Goal: Information Seeking & Learning: Learn about a topic

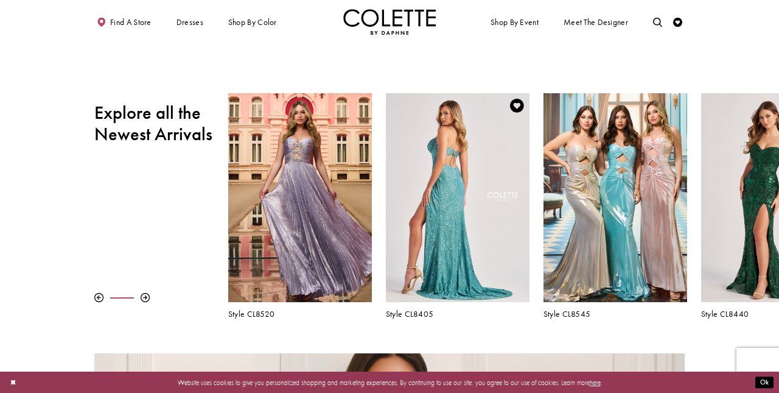
scroll to position [331, 0]
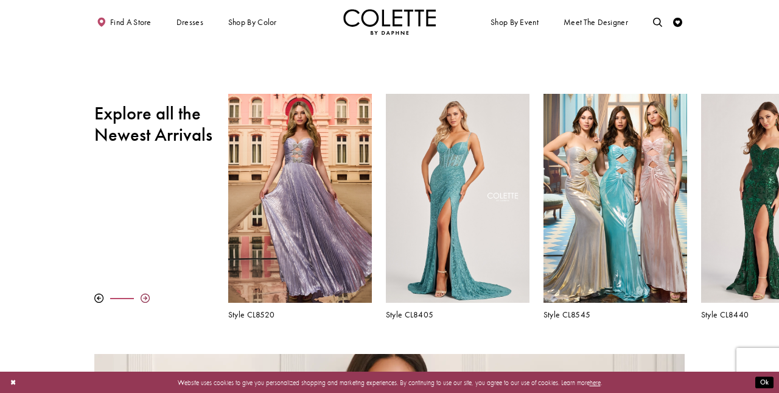
click at [146, 298] on div at bounding box center [145, 297] width 9 height 9
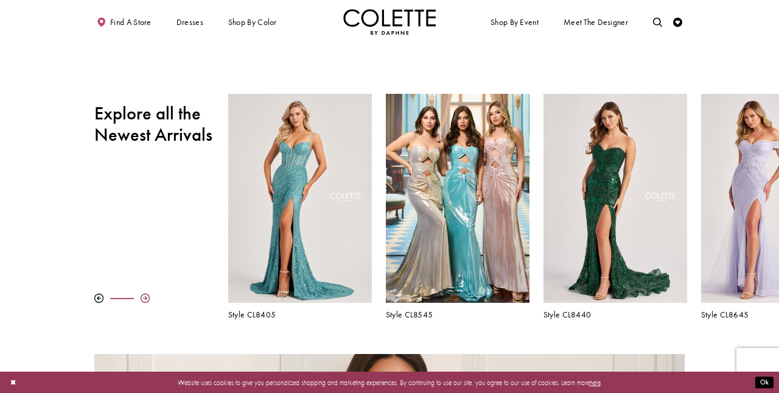
click at [146, 298] on div at bounding box center [145, 297] width 9 height 9
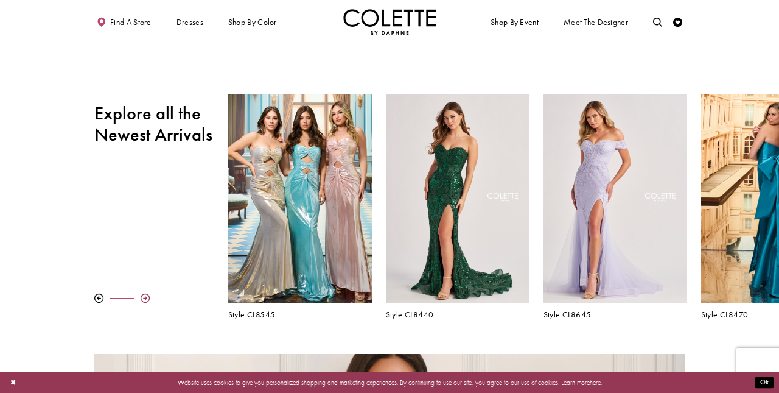
click at [146, 298] on div at bounding box center [145, 297] width 9 height 9
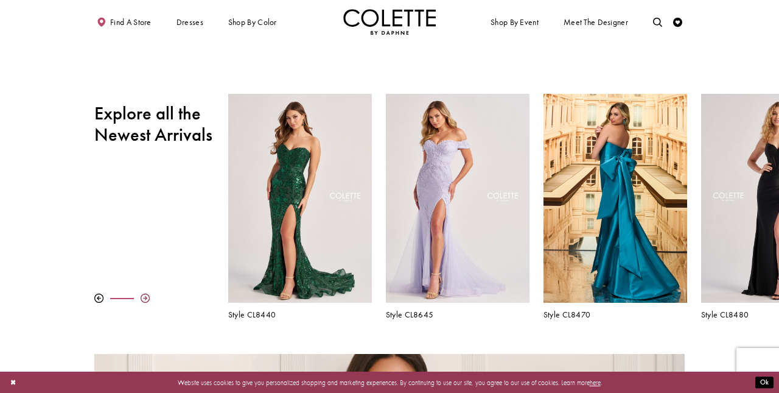
click at [146, 298] on div at bounding box center [145, 297] width 9 height 9
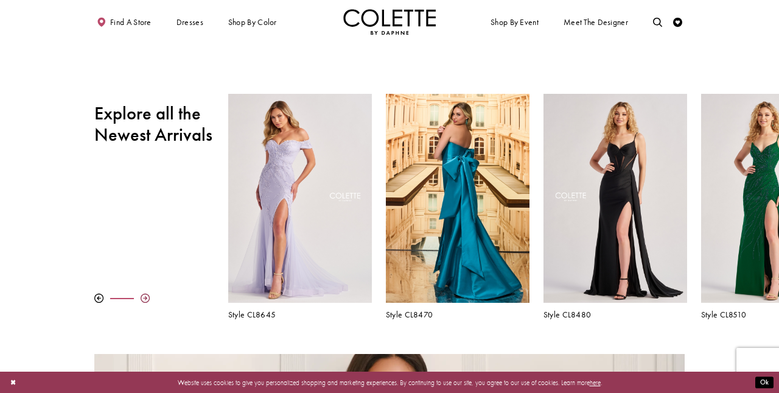
click at [147, 298] on div at bounding box center [145, 297] width 9 height 9
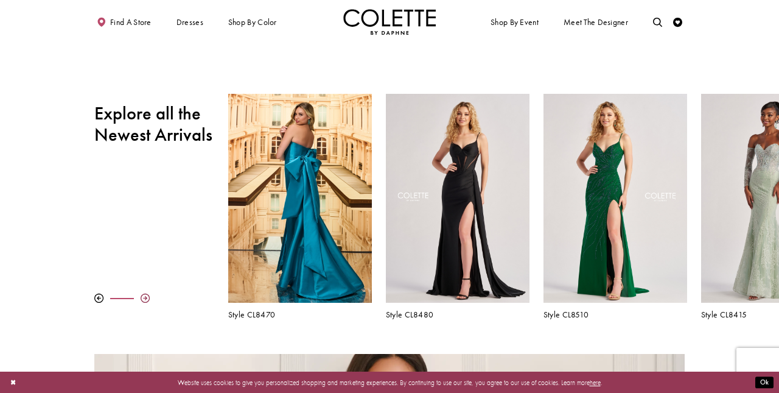
click at [147, 298] on div at bounding box center [145, 297] width 9 height 9
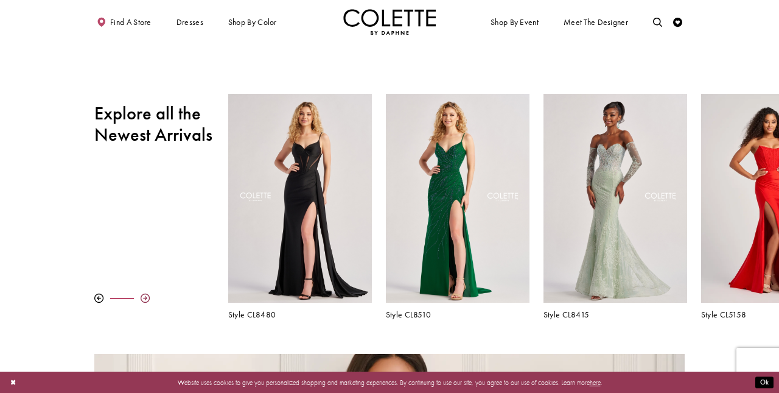
click at [147, 298] on div at bounding box center [145, 297] width 9 height 9
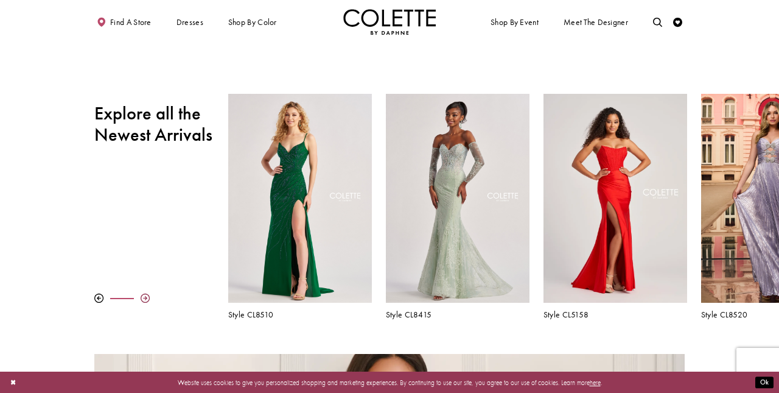
click at [147, 298] on div at bounding box center [145, 297] width 9 height 9
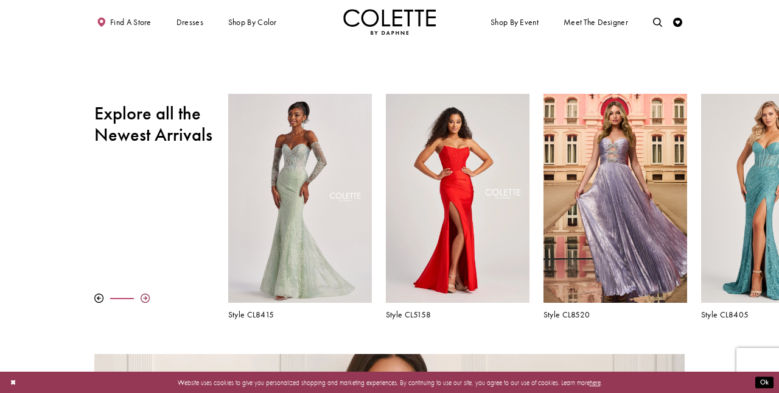
click at [147, 298] on div at bounding box center [145, 297] width 9 height 9
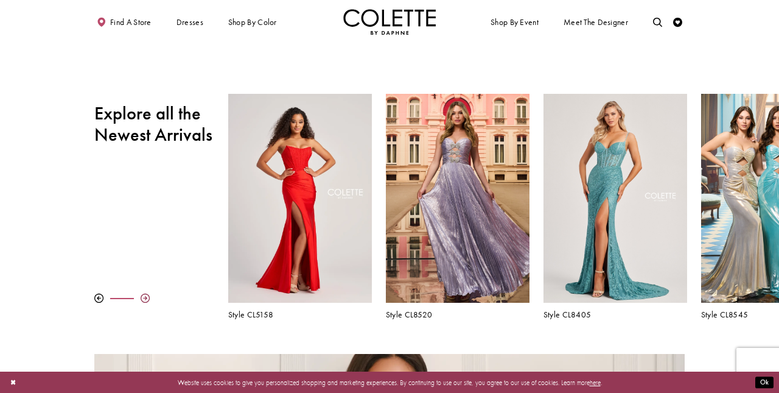
click at [147, 298] on div at bounding box center [145, 297] width 9 height 9
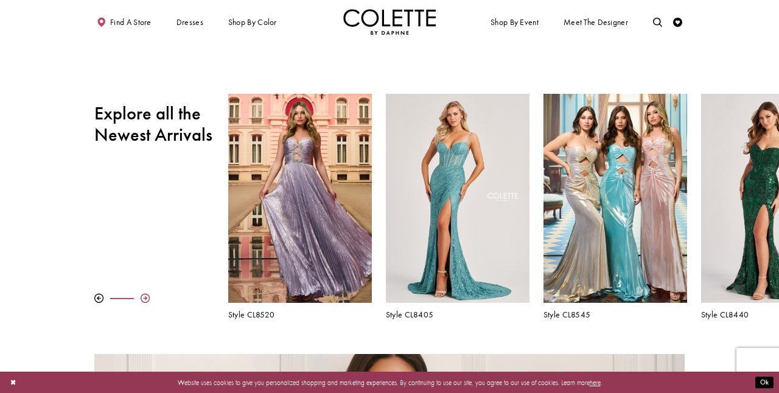
click at [147, 298] on div at bounding box center [145, 297] width 9 height 9
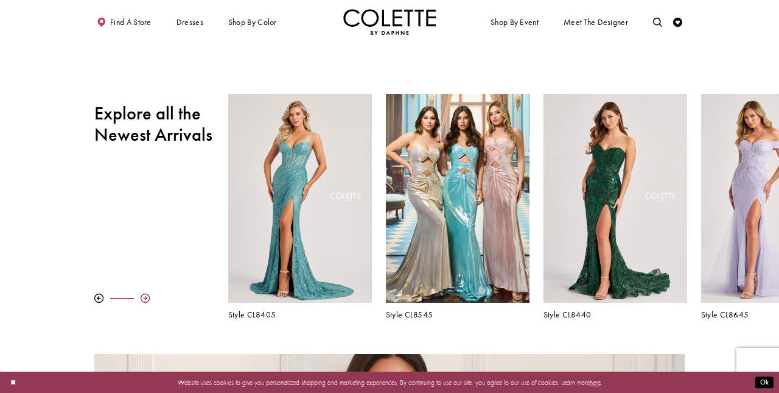
click at [147, 298] on div at bounding box center [145, 297] width 9 height 9
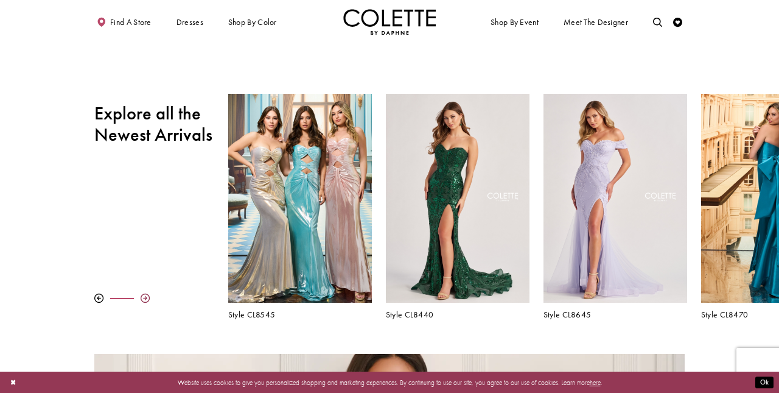
click at [147, 298] on div at bounding box center [145, 297] width 9 height 9
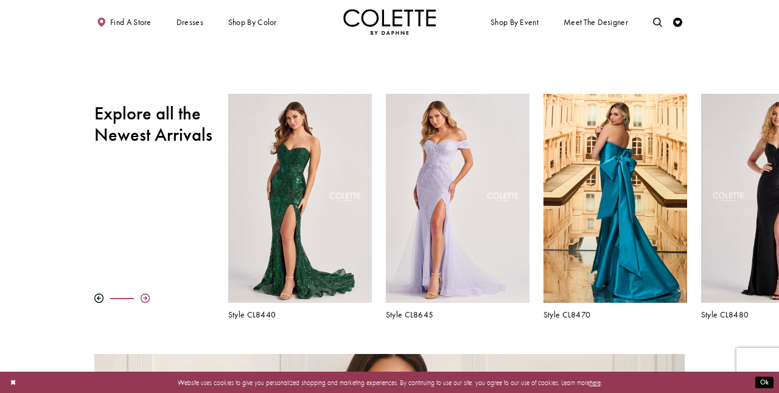
click at [147, 298] on div at bounding box center [145, 297] width 9 height 9
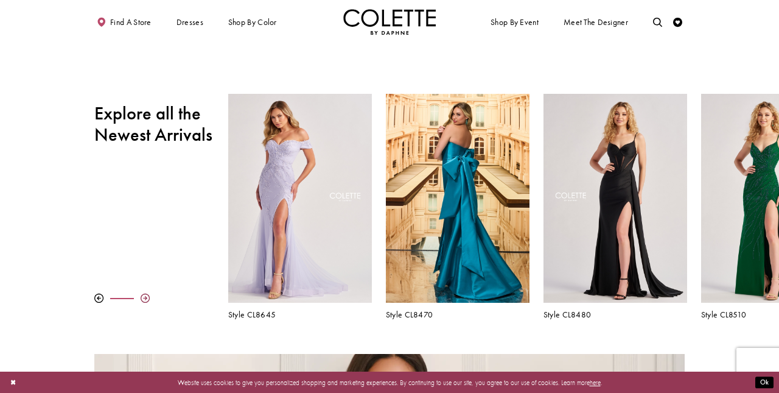
click at [147, 298] on div at bounding box center [145, 297] width 9 height 9
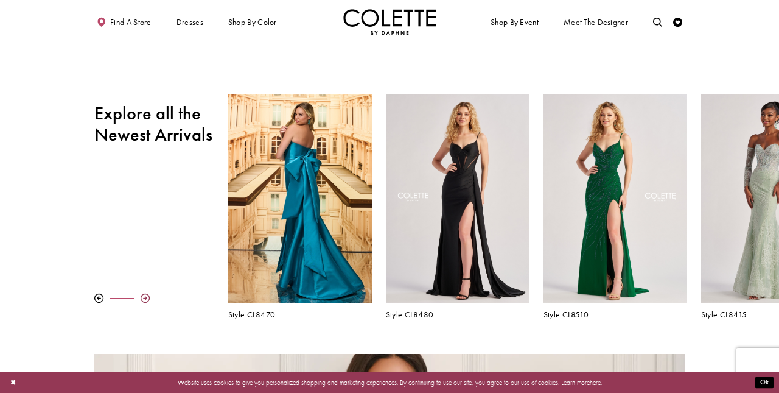
click at [147, 298] on div at bounding box center [145, 297] width 9 height 9
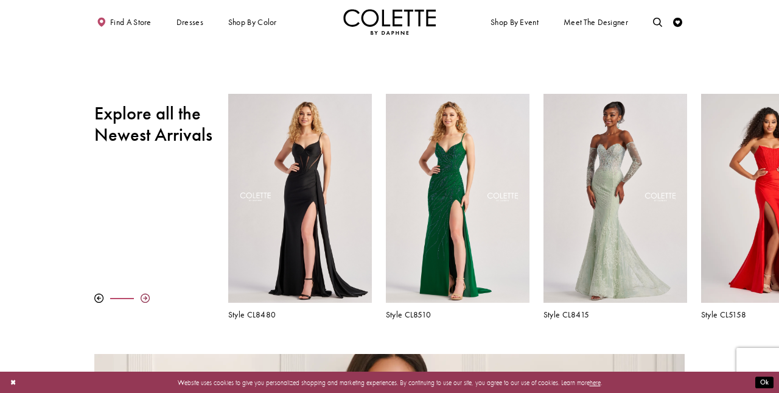
click at [147, 298] on div at bounding box center [145, 297] width 9 height 9
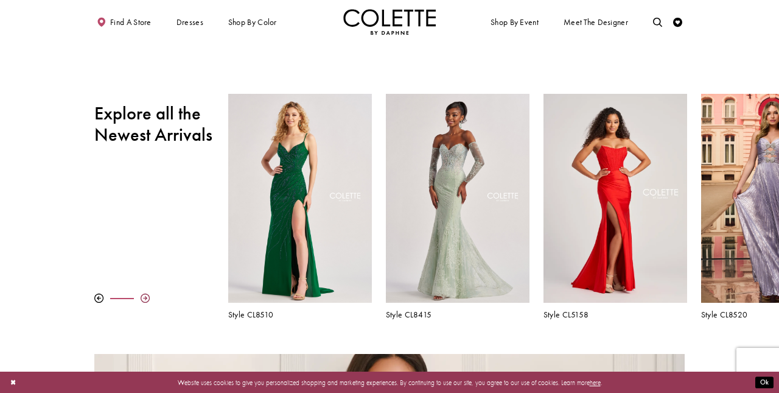
click at [147, 298] on div at bounding box center [145, 297] width 9 height 9
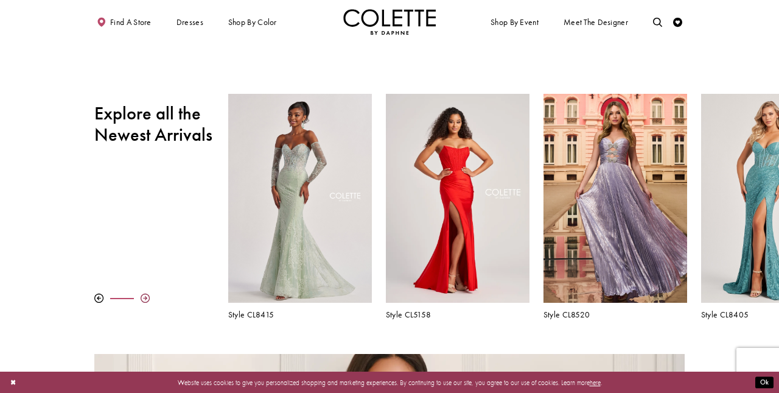
click at [147, 298] on div at bounding box center [145, 297] width 9 height 9
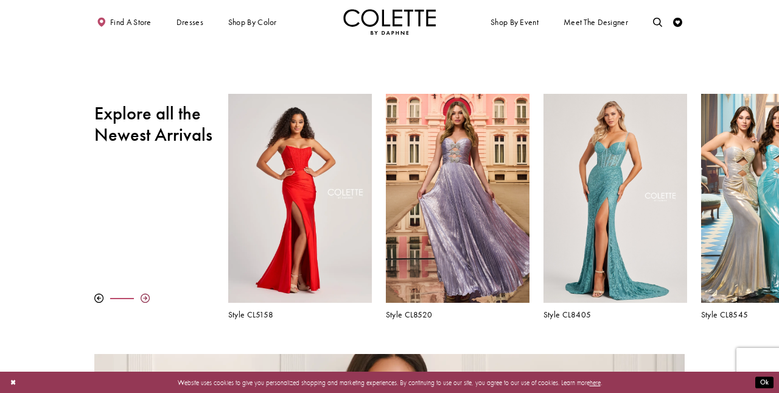
click at [147, 298] on div at bounding box center [145, 297] width 9 height 9
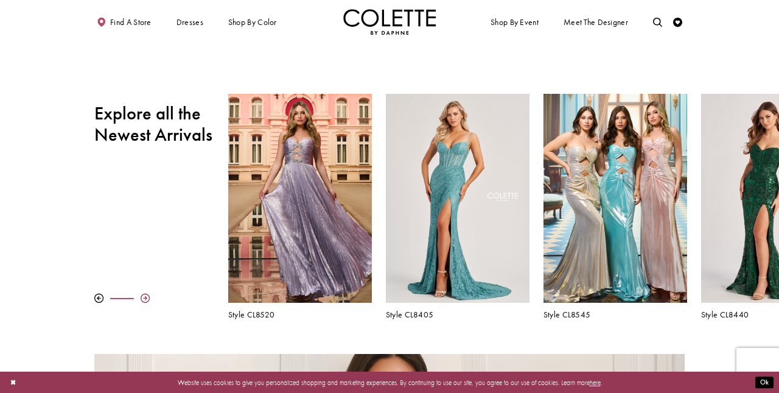
click at [147, 298] on div at bounding box center [145, 297] width 9 height 9
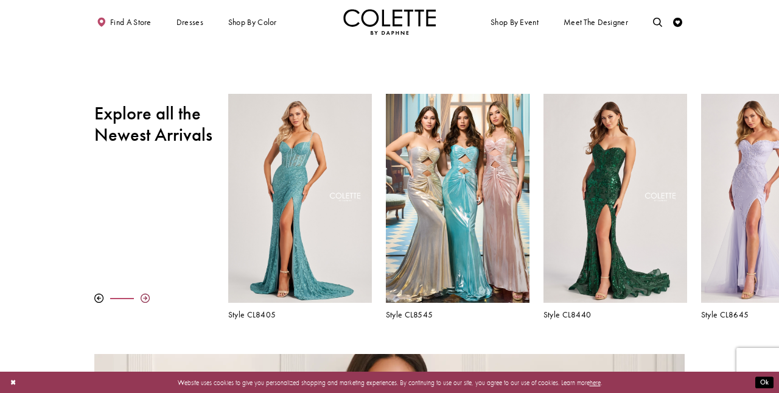
click at [147, 298] on div at bounding box center [145, 297] width 9 height 9
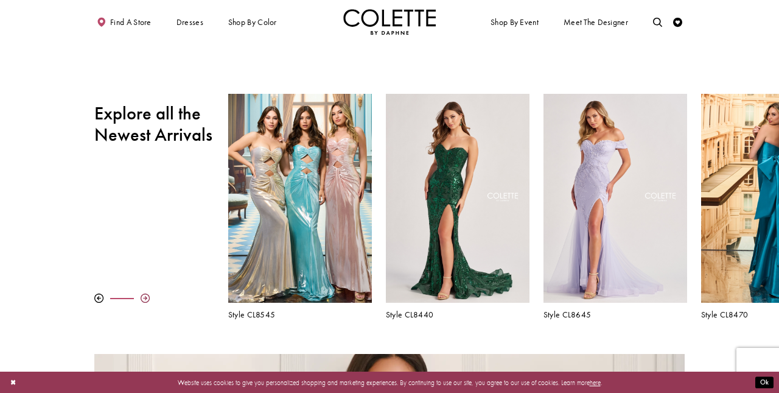
click at [147, 298] on div at bounding box center [145, 297] width 9 height 9
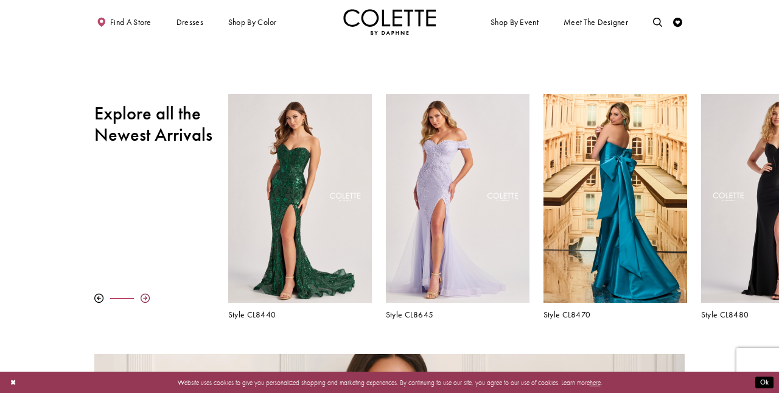
click at [147, 298] on div at bounding box center [145, 297] width 9 height 9
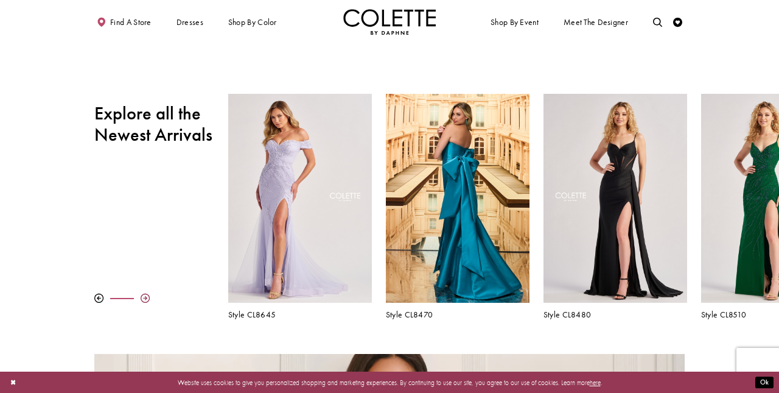
click at [147, 298] on div at bounding box center [145, 297] width 9 height 9
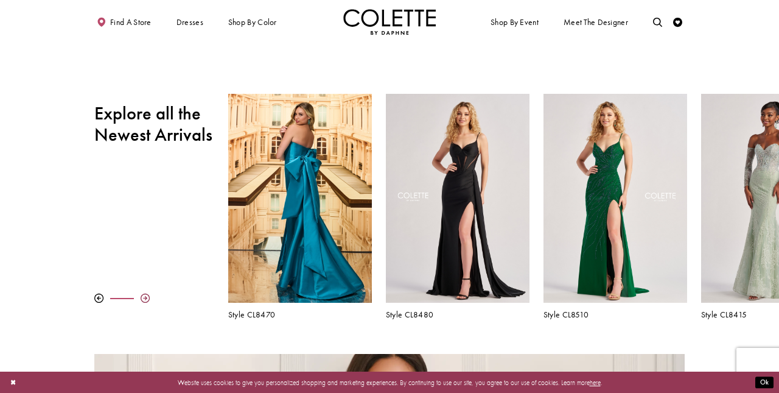
click at [147, 298] on div at bounding box center [145, 297] width 9 height 9
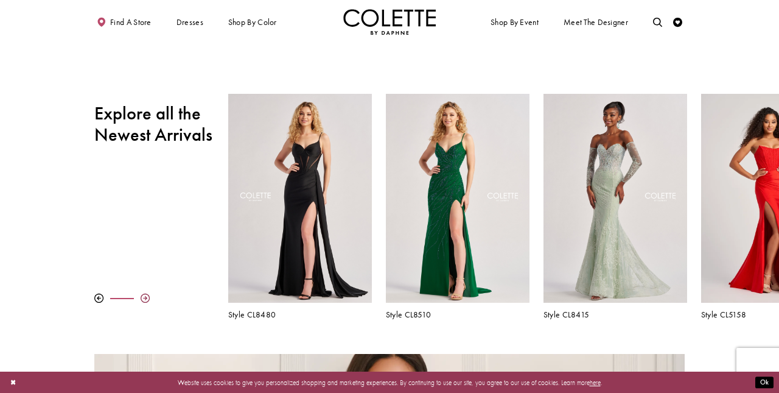
click at [147, 298] on div at bounding box center [145, 297] width 9 height 9
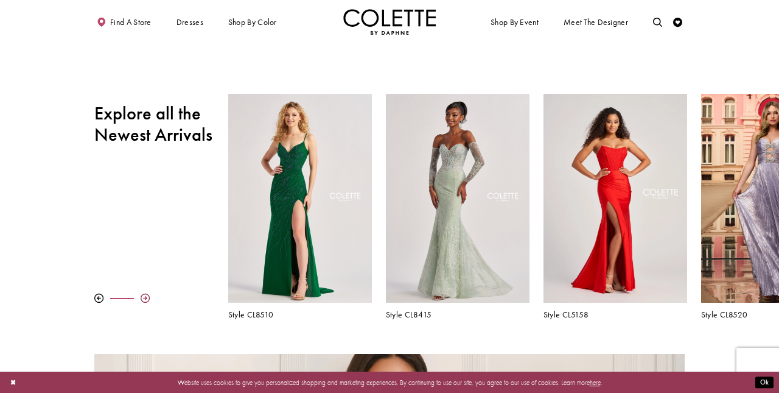
click at [147, 298] on div at bounding box center [145, 297] width 9 height 9
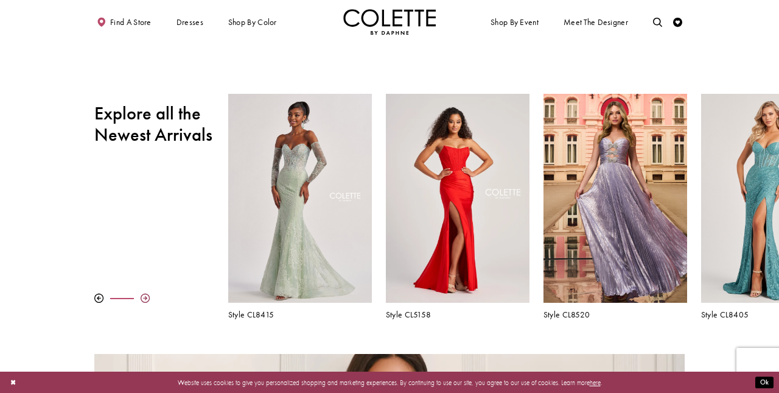
click at [147, 298] on div at bounding box center [145, 297] width 9 height 9
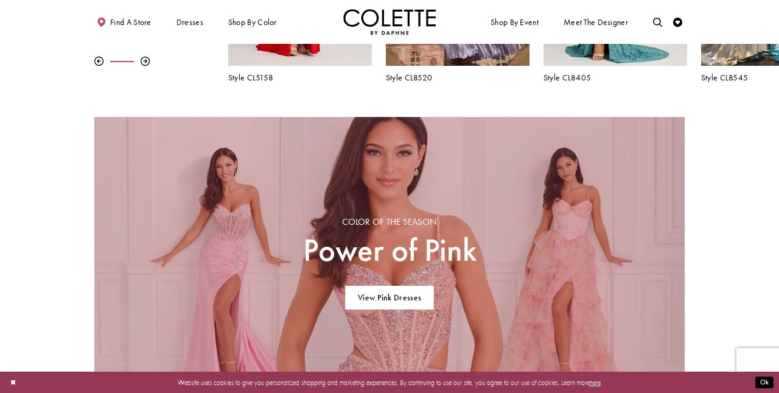
scroll to position [803, 0]
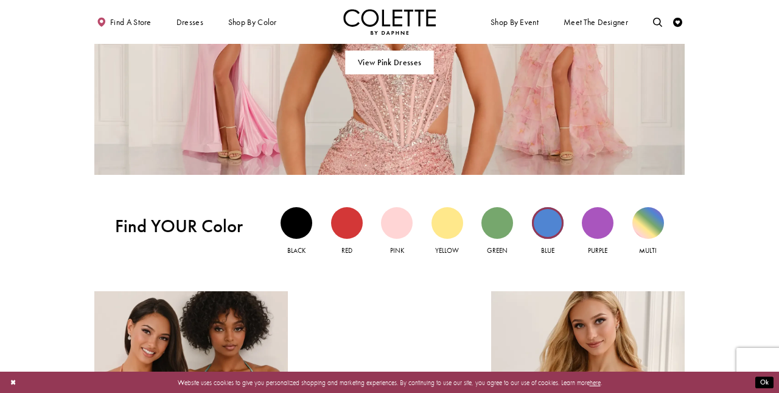
click at [545, 222] on div "Blue view" at bounding box center [548, 223] width 32 height 32
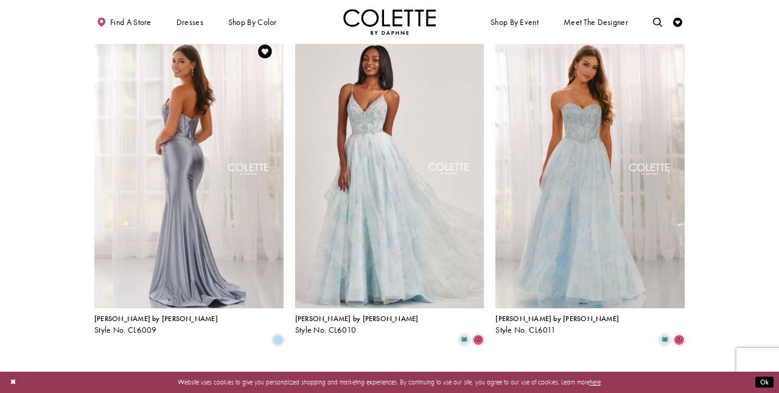
scroll to position [403, 0]
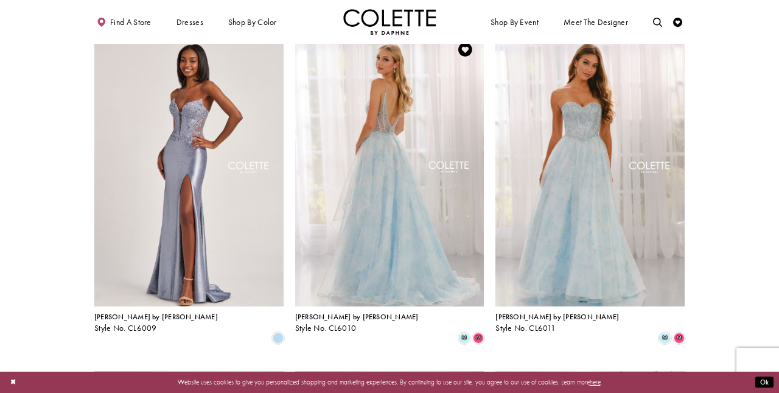
click at [357, 193] on img "Visit Colette by Daphne Style No. CL6010 Page" at bounding box center [389, 168] width 189 height 275
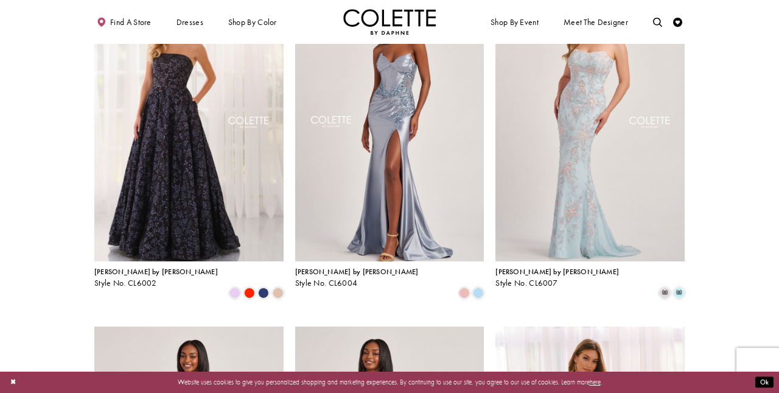
scroll to position [97, 0]
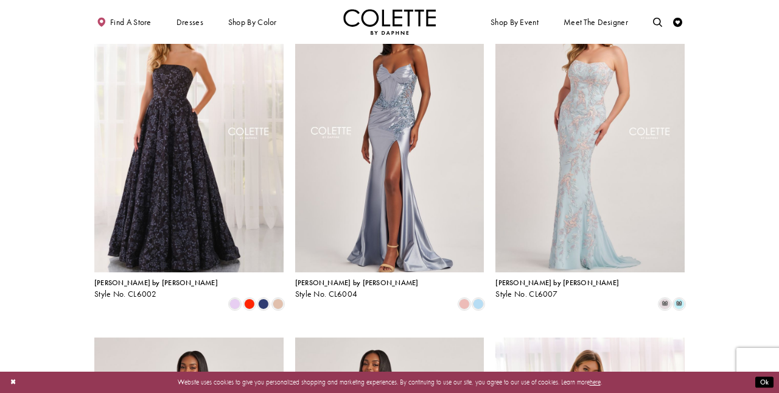
click at [186, 119] on img "Visit Colette by Daphne Style No. CL6002 Page" at bounding box center [188, 134] width 189 height 275
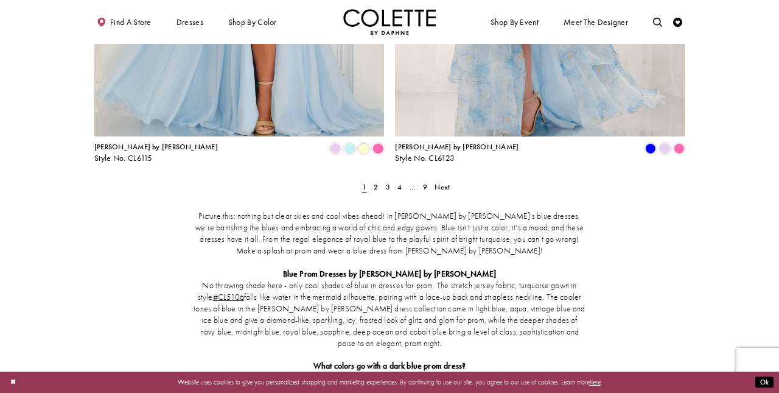
scroll to position [1691, 0]
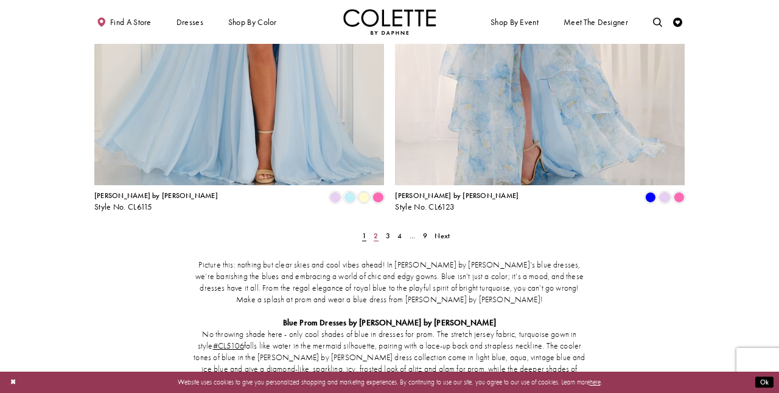
click at [375, 231] on span "2" at bounding box center [376, 236] width 4 height 10
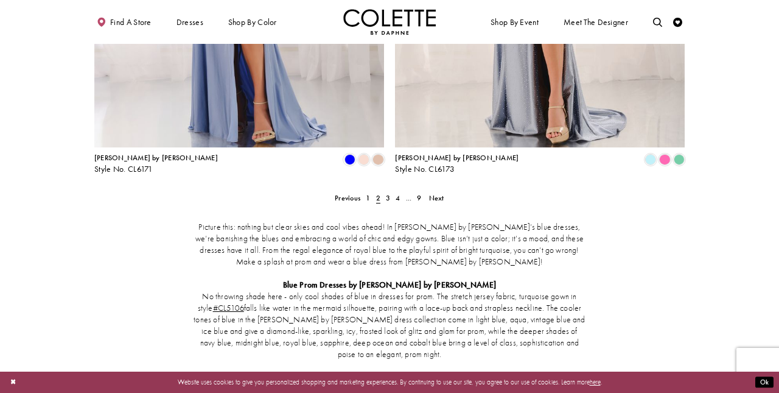
scroll to position [1759, 0]
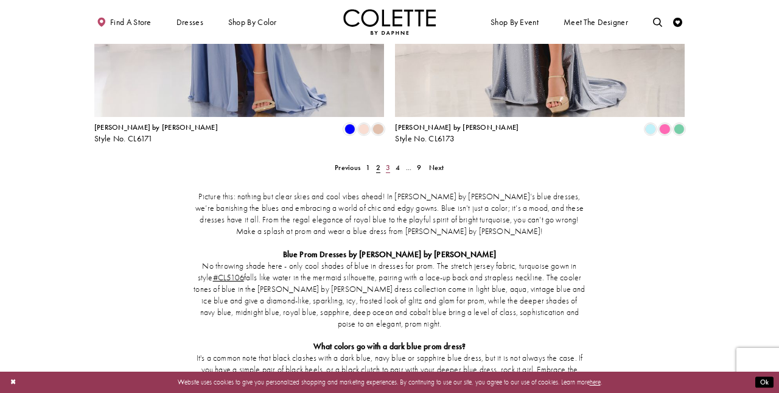
click at [385, 161] on link "3" at bounding box center [388, 167] width 10 height 13
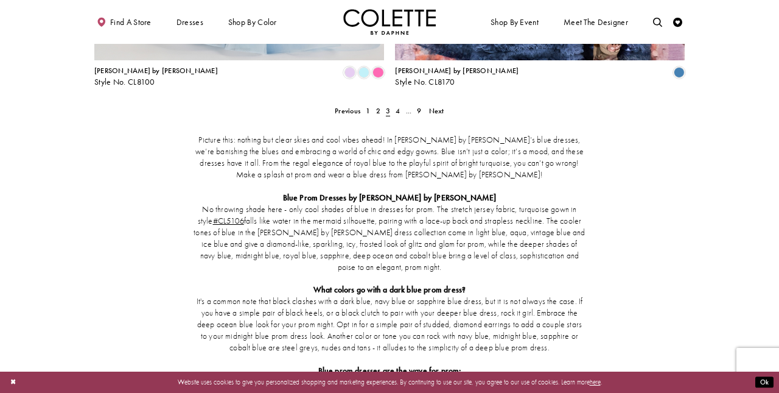
scroll to position [1795, 0]
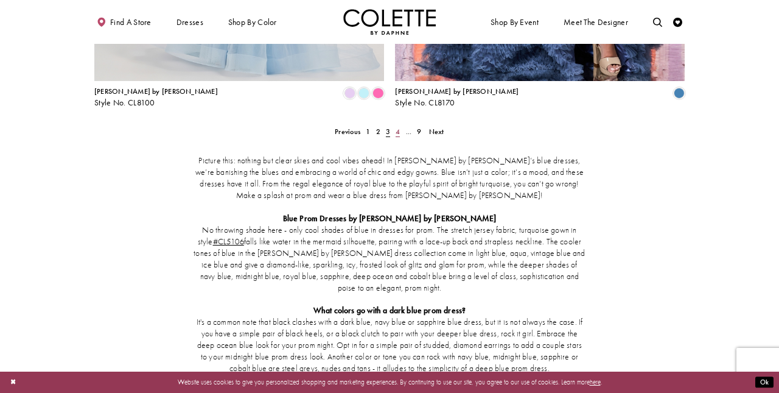
click at [396, 127] on span "4" at bounding box center [398, 132] width 4 height 10
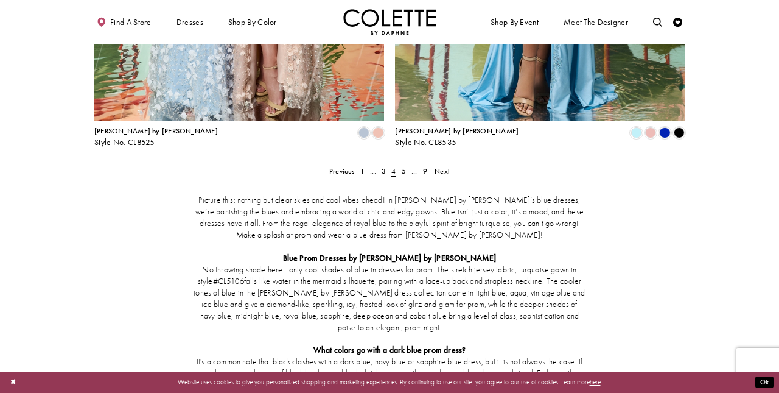
scroll to position [1766, 0]
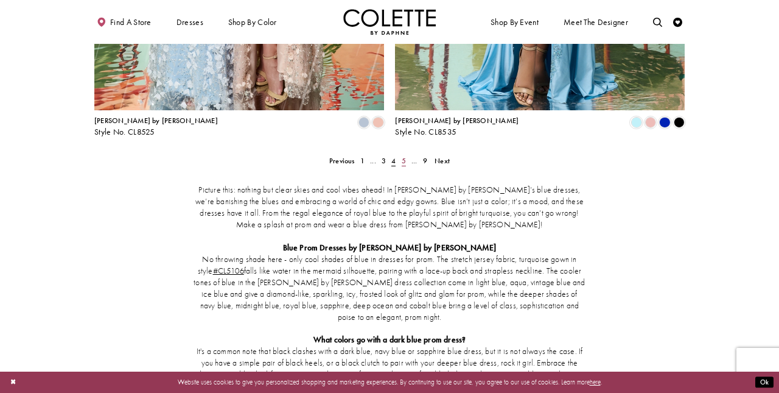
click at [403, 156] on span "5" at bounding box center [404, 161] width 4 height 10
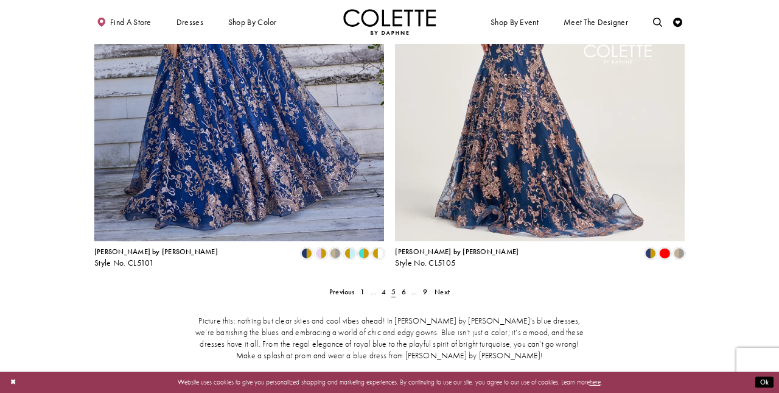
scroll to position [1703, 0]
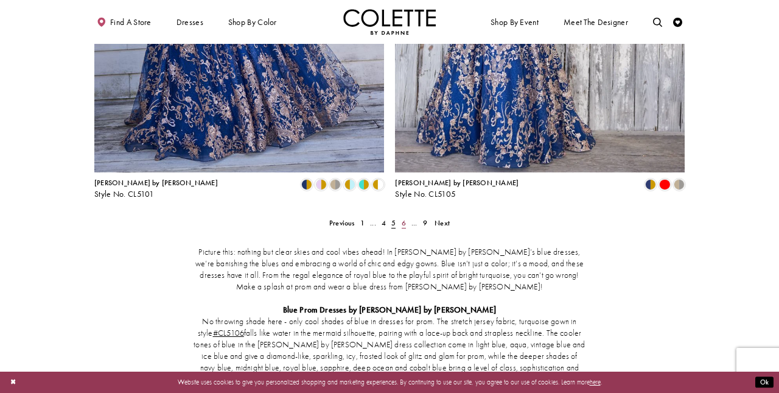
click at [402, 218] on span "6" at bounding box center [404, 223] width 4 height 10
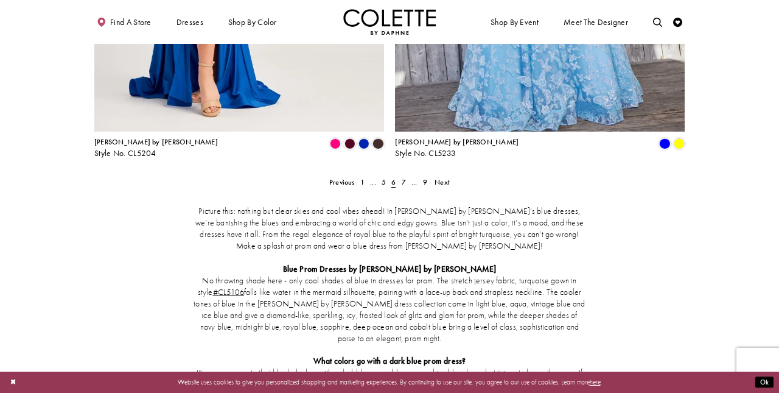
scroll to position [1745, 0]
click at [400, 175] on link "7" at bounding box center [404, 181] width 10 height 13
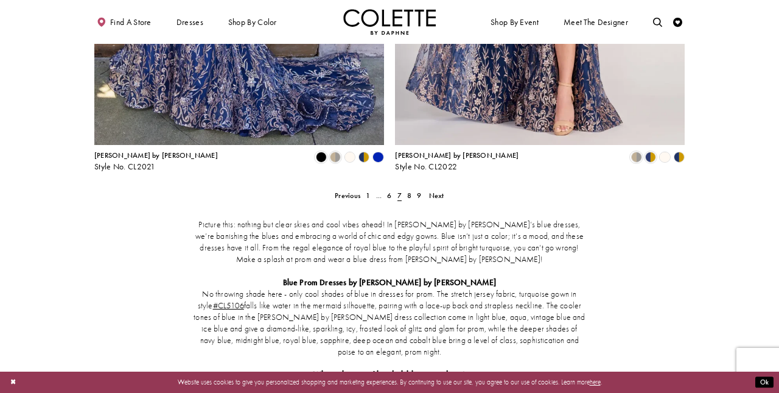
scroll to position [1699, 0]
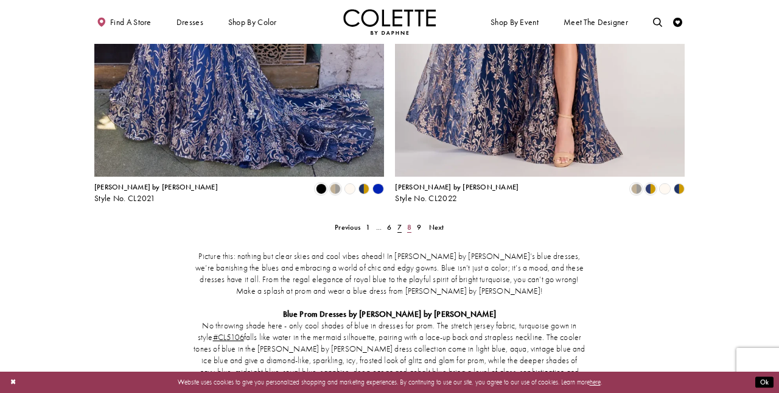
click at [410, 222] on span "8" at bounding box center [409, 227] width 4 height 10
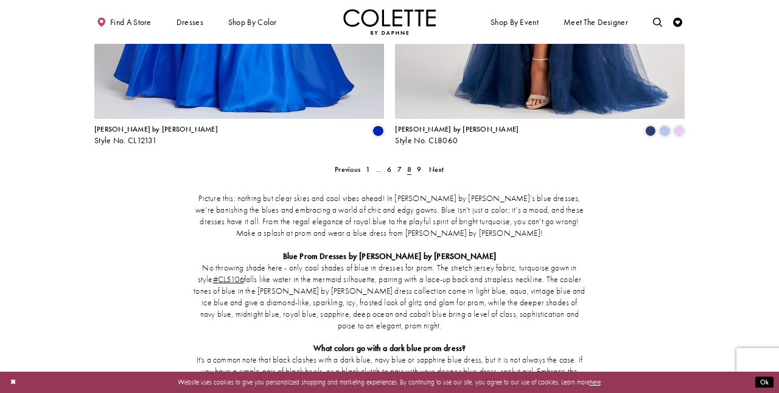
scroll to position [1748, 0]
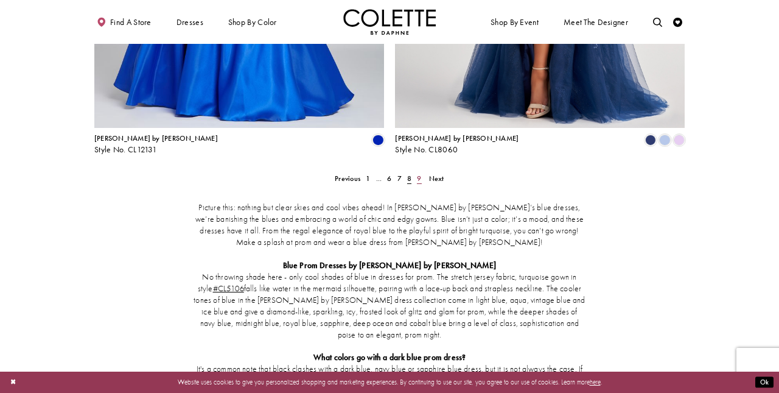
click at [419, 174] on span "9" at bounding box center [419, 179] width 4 height 10
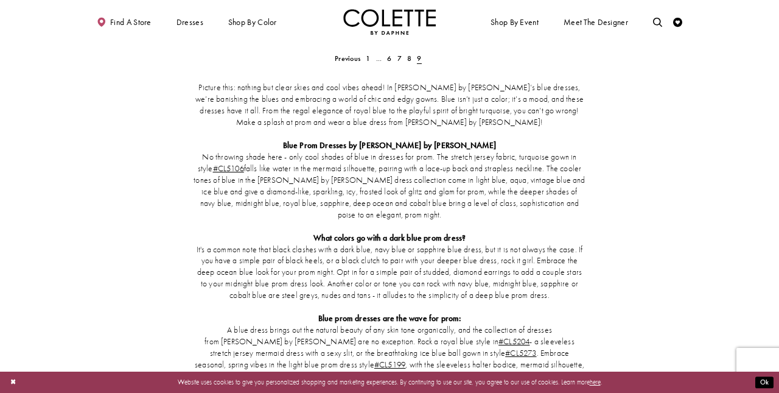
scroll to position [658, 0]
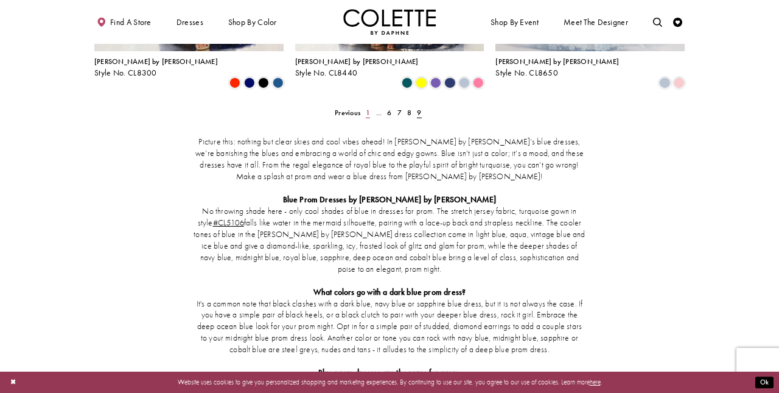
click at [366, 108] on span "1" at bounding box center [368, 113] width 4 height 10
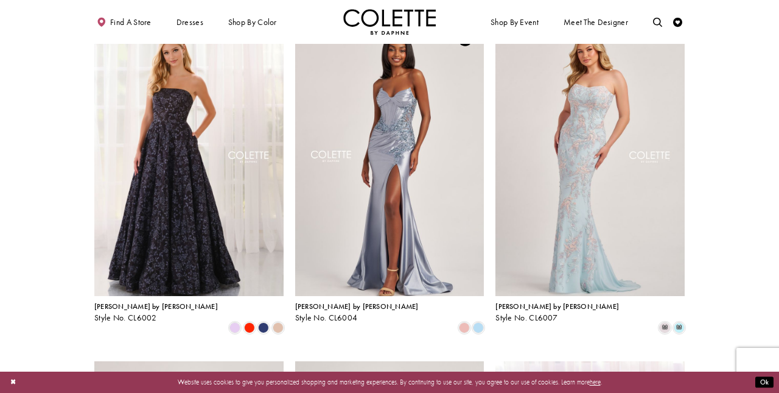
scroll to position [78, 0]
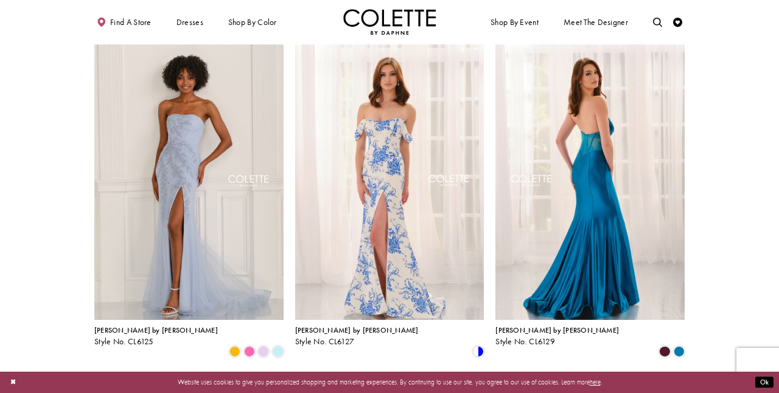
scroll to position [1691, 0]
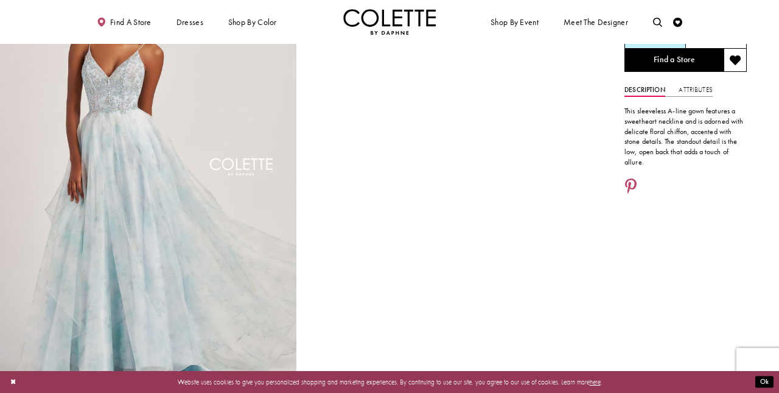
scroll to position [91, 0]
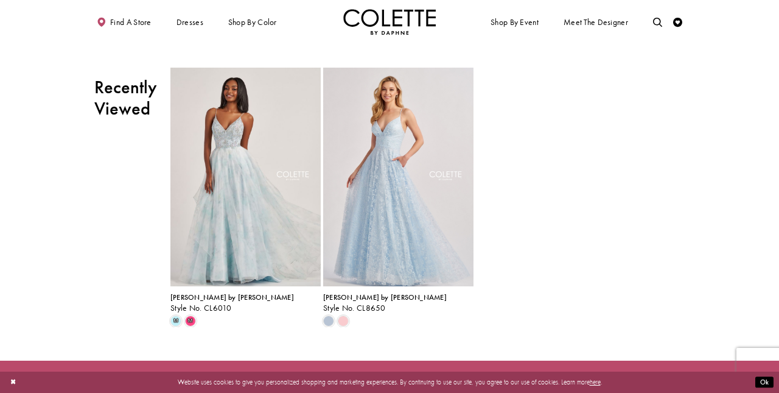
scroll to position [1888, 0]
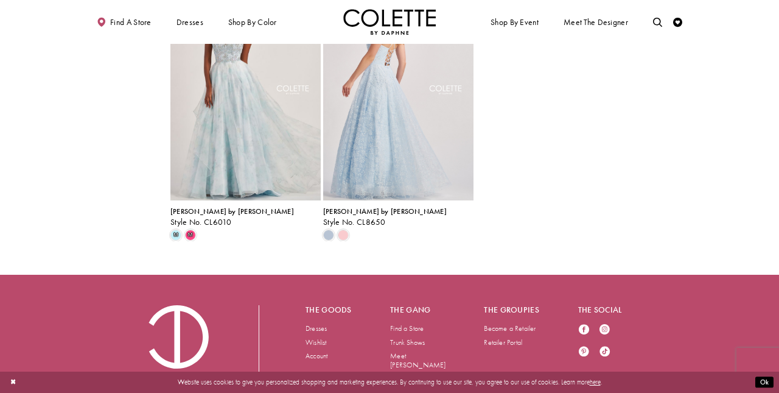
click at [397, 187] on img "Visit Colette by Daphne Style No. CL8650 Page" at bounding box center [398, 91] width 150 height 219
